Goal: Check status: Check status

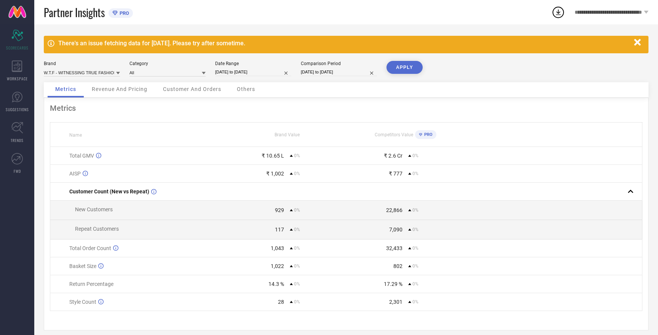
scroll to position [2, 0]
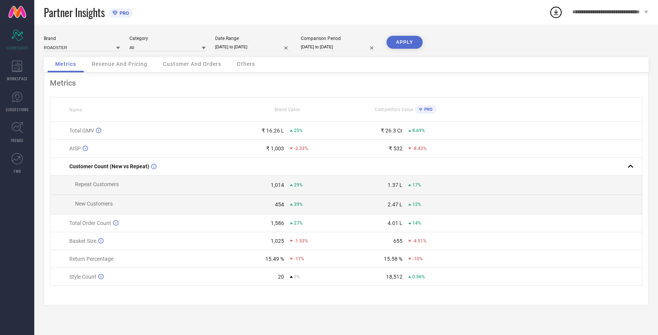
click at [236, 47] on input "[DATE] to [DATE]" at bounding box center [253, 47] width 76 height 8
select select "8"
select select "2025"
select select "9"
select select "2025"
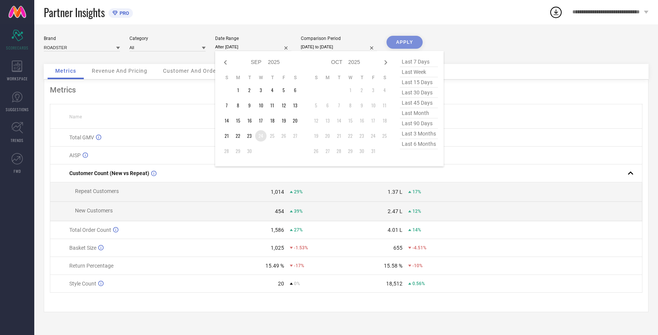
click at [260, 136] on td "24" at bounding box center [260, 135] width 11 height 11
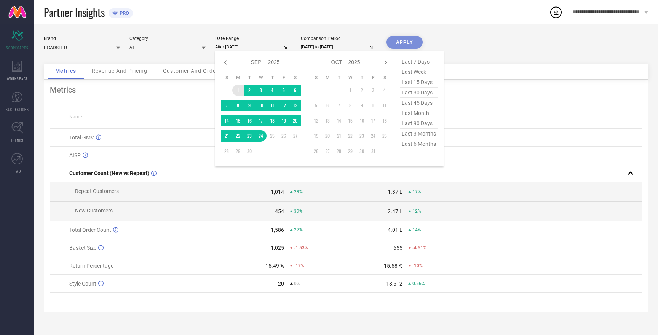
type input "[DATE] to [DATE]"
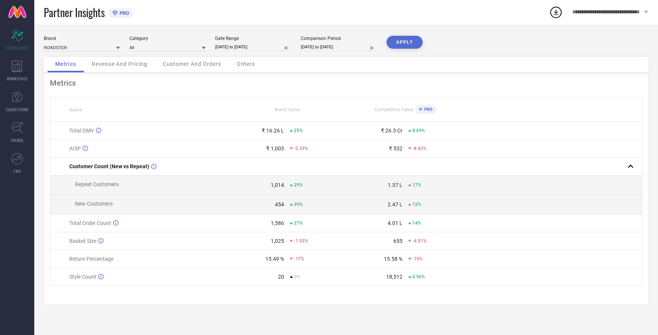
select select "7"
select select "2025"
select select "8"
select select "2025"
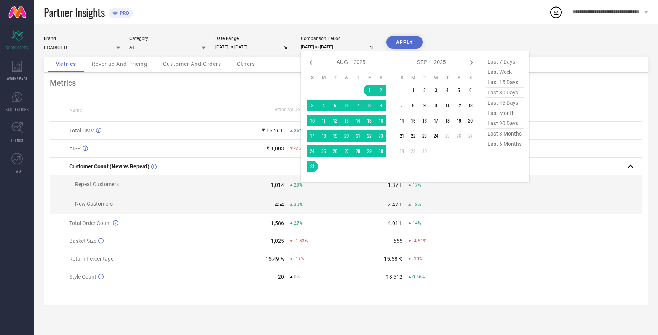
click at [326, 47] on input "[DATE] to [DATE]" at bounding box center [339, 47] width 76 height 8
click at [435, 137] on td "24" at bounding box center [435, 135] width 11 height 11
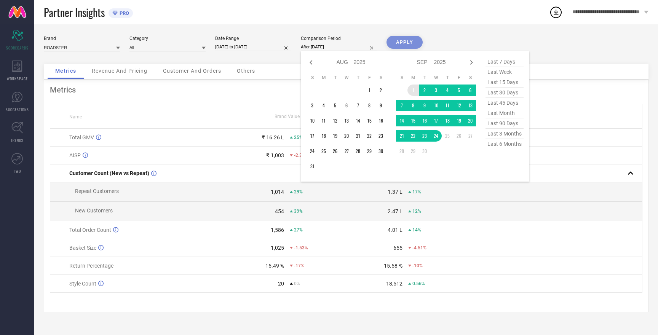
type input "[DATE] to [DATE]"
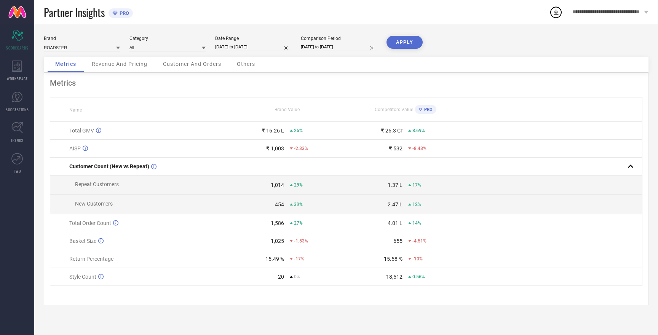
click at [403, 42] on button "APPLY" at bounding box center [404, 42] width 36 height 13
click at [401, 43] on button "APPLY" at bounding box center [404, 42] width 36 height 13
click at [58, 48] on input at bounding box center [82, 47] width 76 height 8
click at [58, 47] on input at bounding box center [82, 47] width 76 height 8
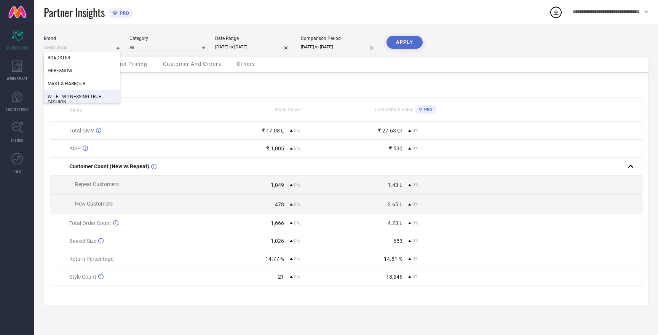
click at [75, 98] on span "W.T.F - WITNESSING TRUE FASHION" at bounding box center [82, 99] width 69 height 11
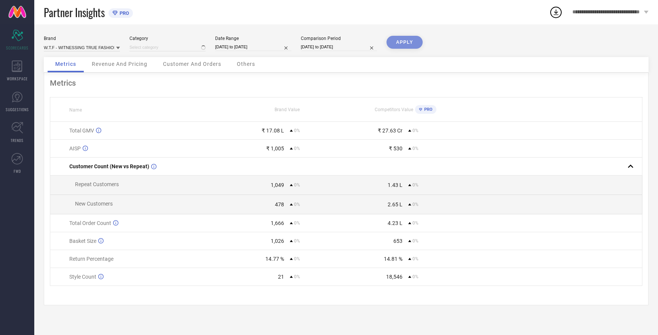
type input "All"
click at [408, 42] on button "APPLY" at bounding box center [404, 42] width 36 height 13
click at [86, 46] on input at bounding box center [82, 47] width 76 height 8
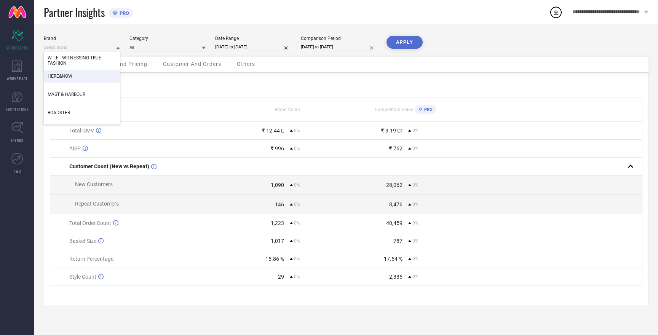
click at [70, 77] on span "HERE&NOW" at bounding box center [60, 75] width 25 height 5
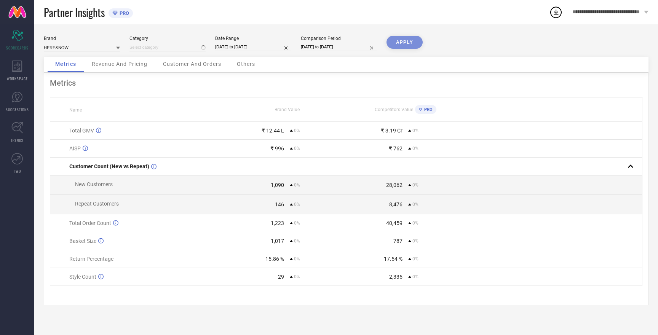
type input "All"
click at [406, 43] on button "APPLY" at bounding box center [404, 42] width 36 height 13
click at [61, 47] on input at bounding box center [82, 47] width 76 height 8
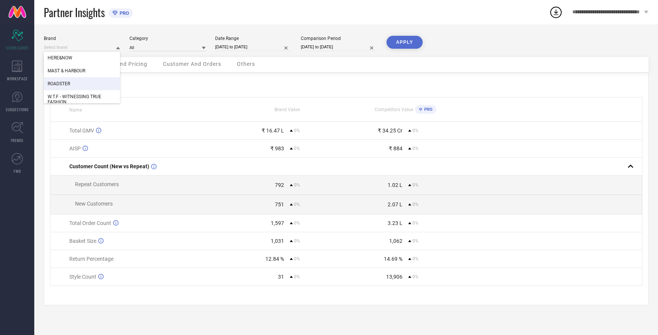
click at [62, 84] on span "ROADSTER" at bounding box center [59, 83] width 22 height 5
type input "All"
click at [405, 44] on button "APPLY" at bounding box center [404, 42] width 36 height 13
click at [61, 47] on input at bounding box center [82, 47] width 76 height 8
click at [70, 84] on span "MAST & HARBOUR" at bounding box center [67, 83] width 38 height 5
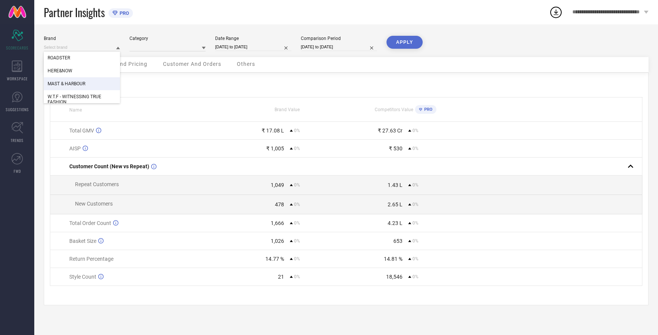
type input "All"
click at [403, 41] on button "APPLY" at bounding box center [404, 42] width 36 height 13
